Goal: Information Seeking & Learning: Find specific fact

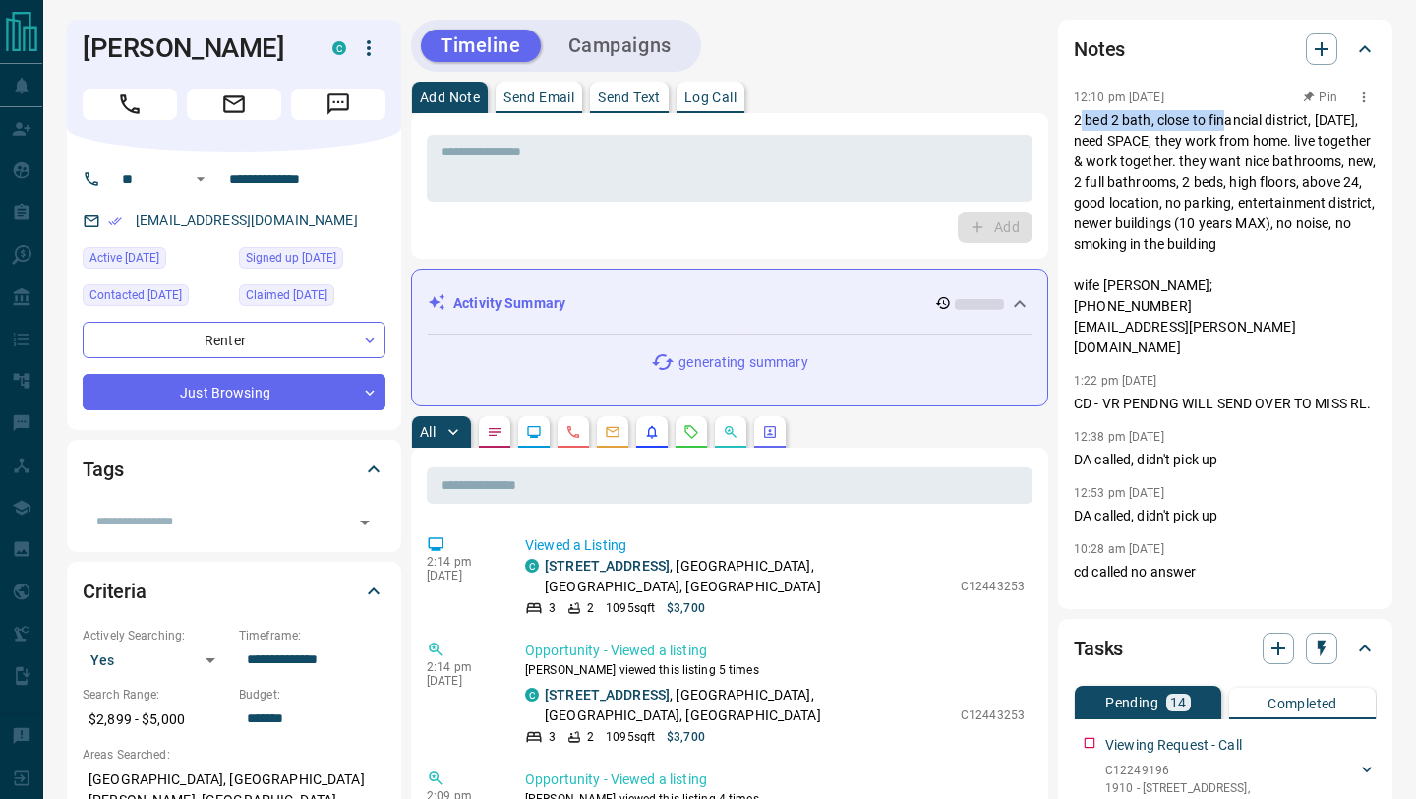
drag, startPoint x: 1078, startPoint y: 123, endPoint x: 1228, endPoint y: 123, distance: 150.5
click at [1228, 123] on p "2 bed 2 bath, close to financial district, [DATE], need SPACE, they work from h…" at bounding box center [1225, 234] width 303 height 248
click at [1220, 124] on p "2 bed 2 bath, close to financial district, [DATE], need SPACE, they work from h…" at bounding box center [1225, 234] width 303 height 248
drag, startPoint x: 1206, startPoint y: 121, endPoint x: 1297, endPoint y: 132, distance: 92.1
click at [1298, 137] on p "2 bed 2 bath, close to financial district, [DATE], need SPACE, they work from h…" at bounding box center [1225, 234] width 303 height 248
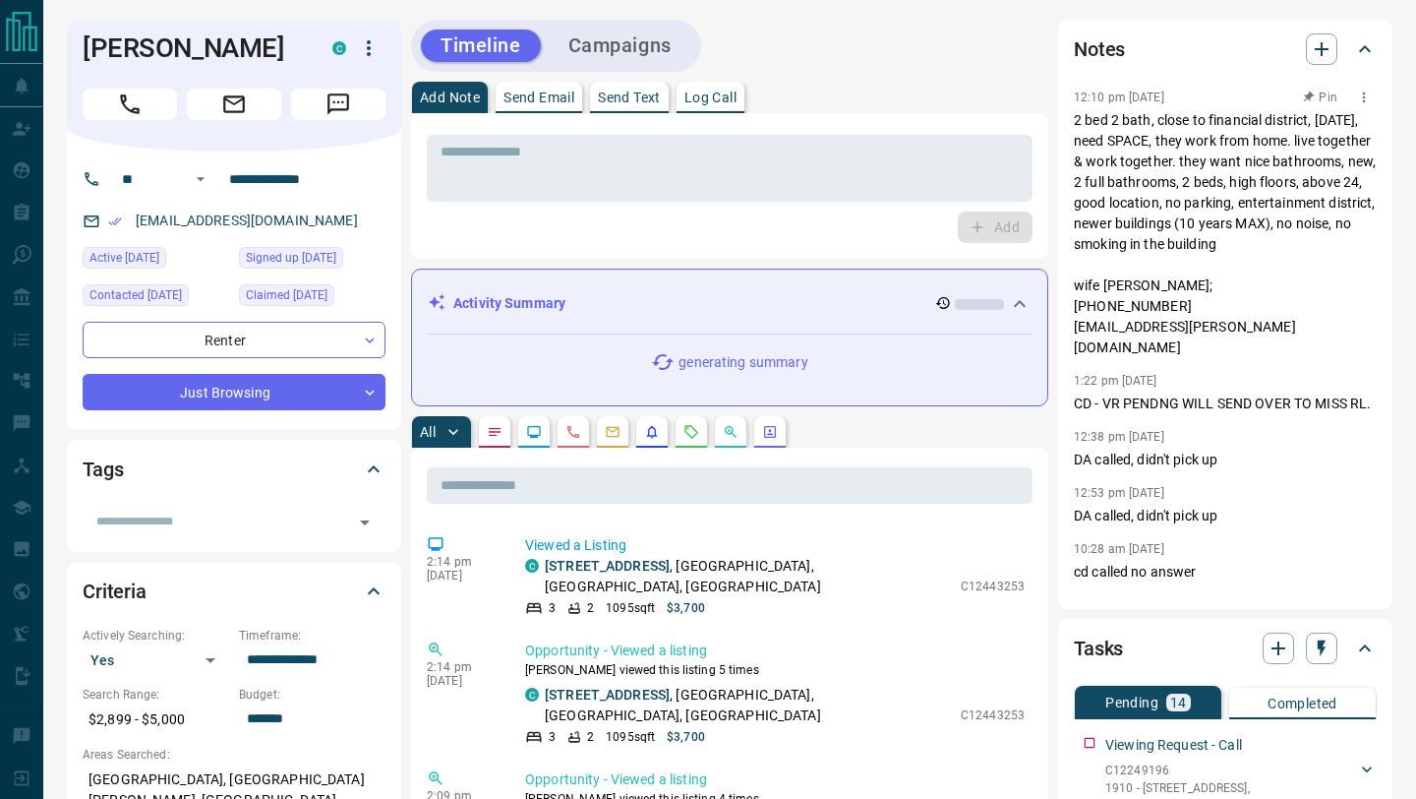
click at [1264, 149] on p "2 bed 2 bath, close to financial district, [DATE], need SPACE, they work from h…" at bounding box center [1225, 234] width 303 height 248
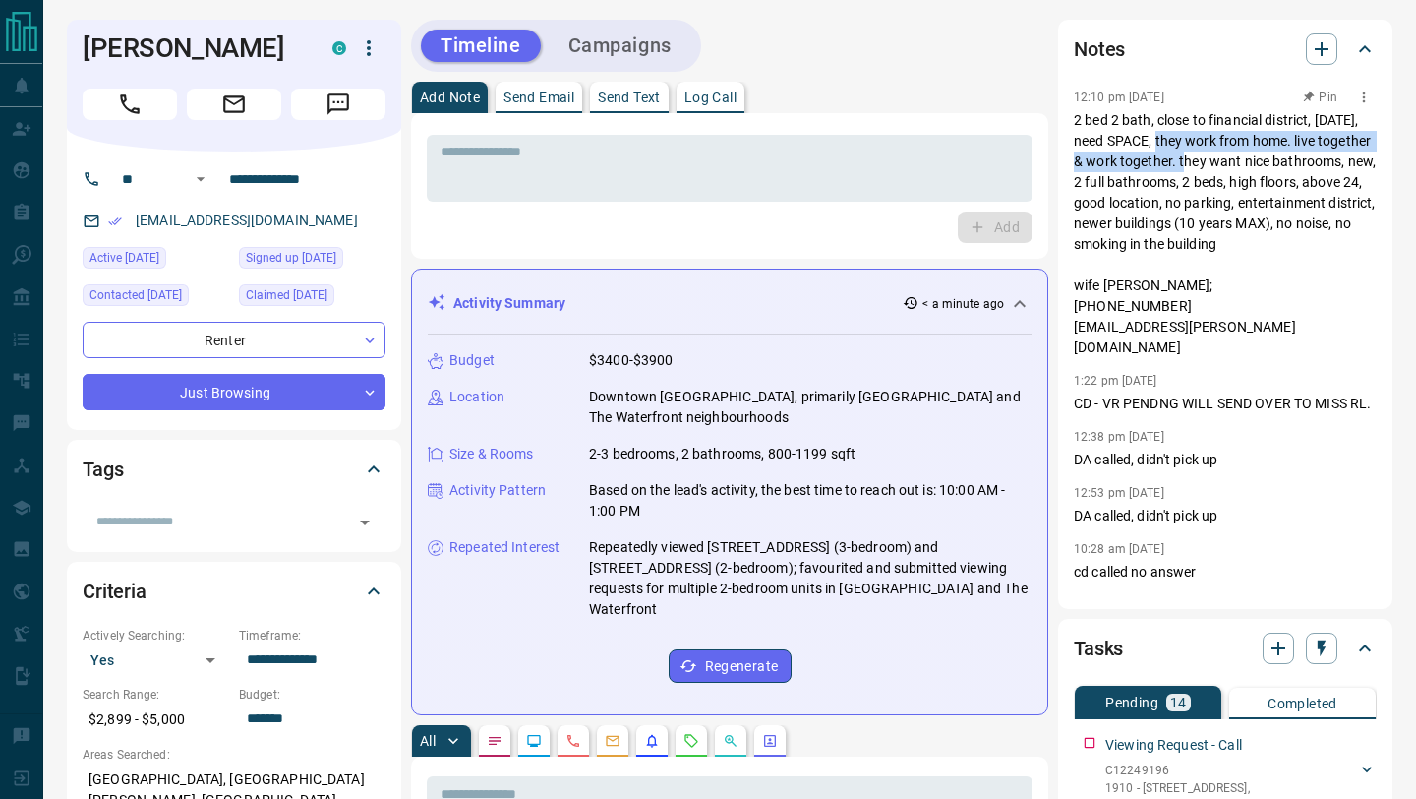
drag, startPoint x: 1162, startPoint y: 143, endPoint x: 1191, endPoint y: 170, distance: 40.4
click at [1191, 170] on p "2 bed 2 bath, close to financial district, [DATE], need SPACE, they work from h…" at bounding box center [1225, 234] width 303 height 248
click at [1186, 209] on p "2 bed 2 bath, close to financial district, [DATE], need SPACE, they work from h…" at bounding box center [1225, 234] width 303 height 248
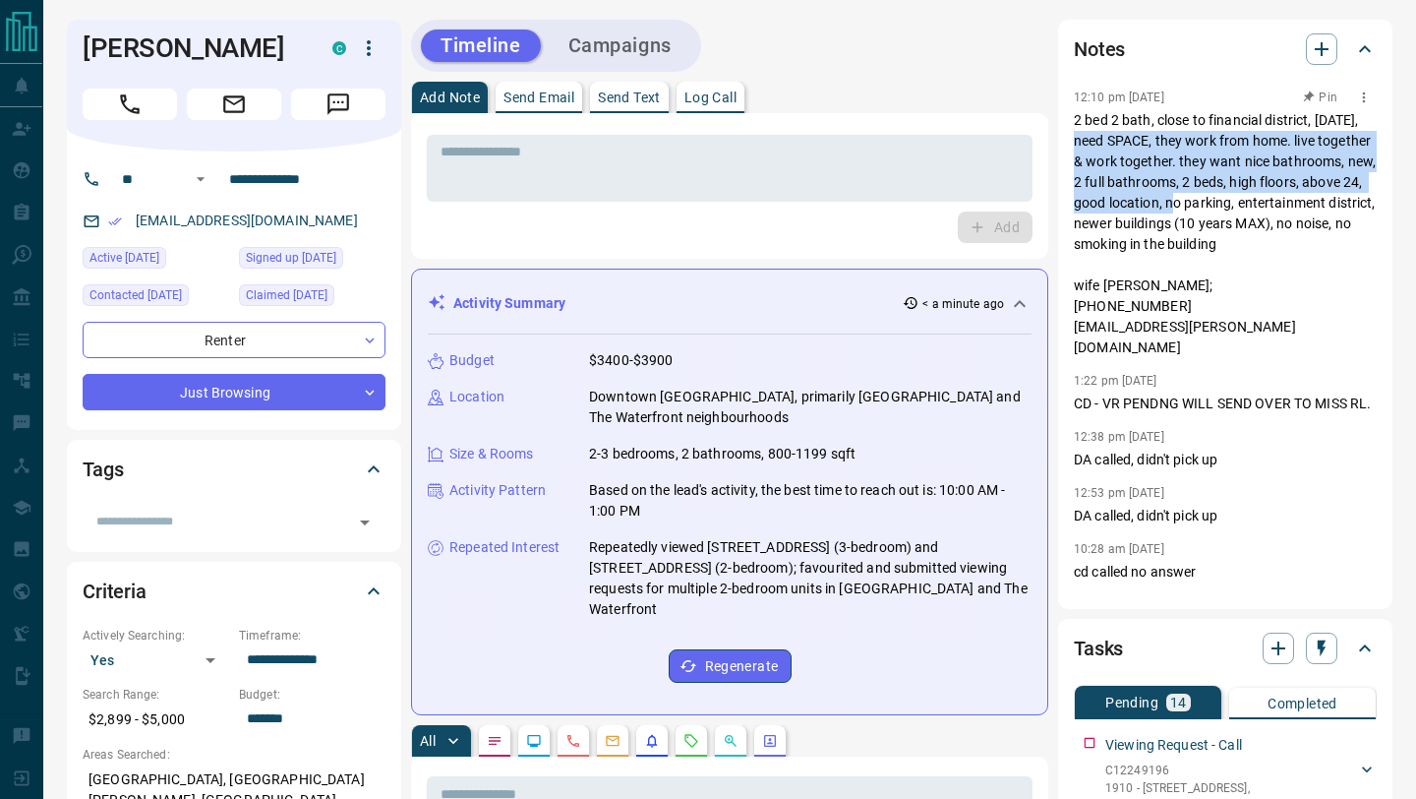
drag, startPoint x: 1079, startPoint y: 133, endPoint x: 1179, endPoint y: 205, distance: 123.4
click at [1179, 205] on p "2 bed 2 bath, close to financial district, [DATE], need SPACE, they work from h…" at bounding box center [1225, 234] width 303 height 248
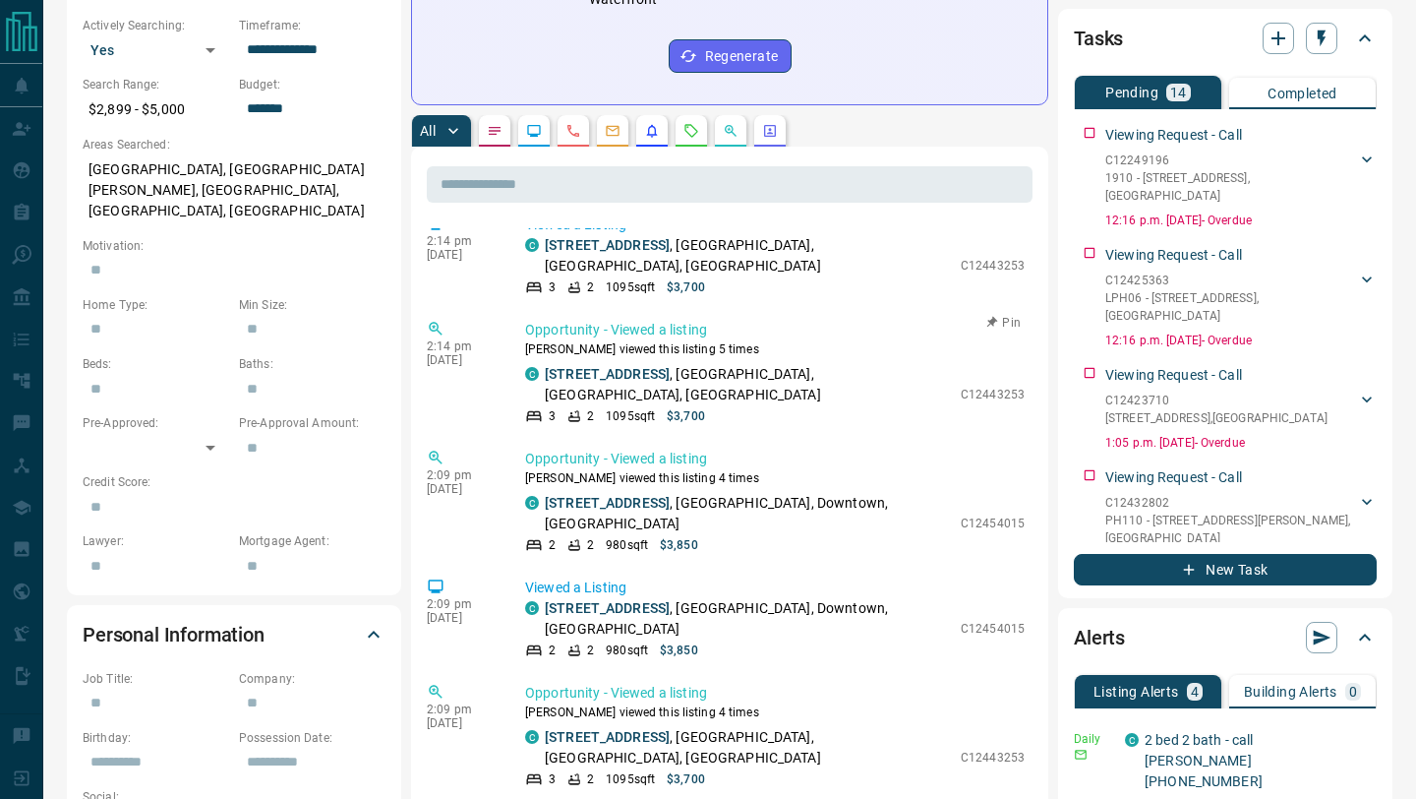
scroll to position [29, 0]
